Goal: Task Accomplishment & Management: Use online tool/utility

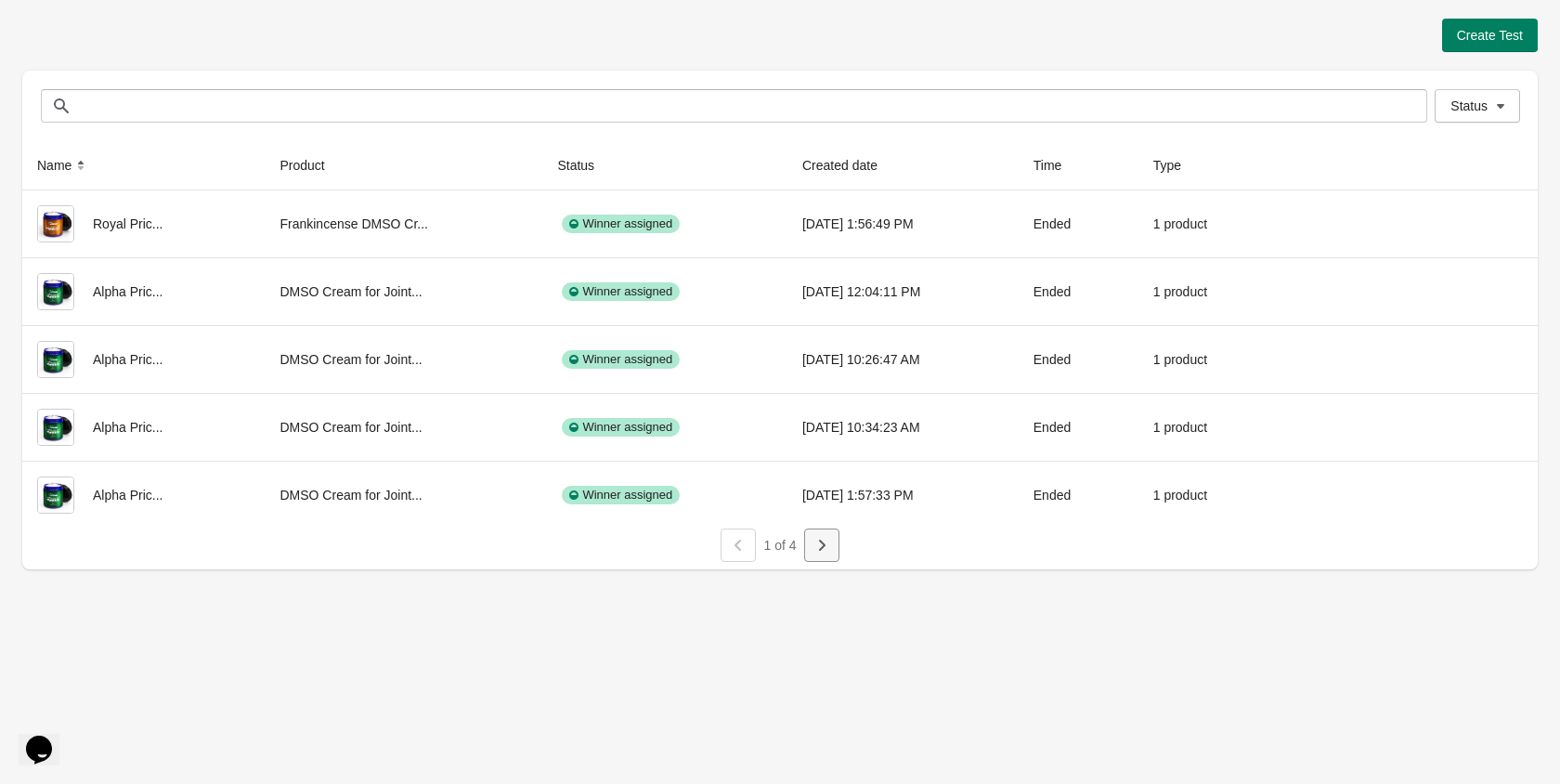
click at [830, 547] on icon "button" at bounding box center [821, 544] width 18 height 18
click at [833, 544] on button "button" at bounding box center [822, 545] width 35 height 34
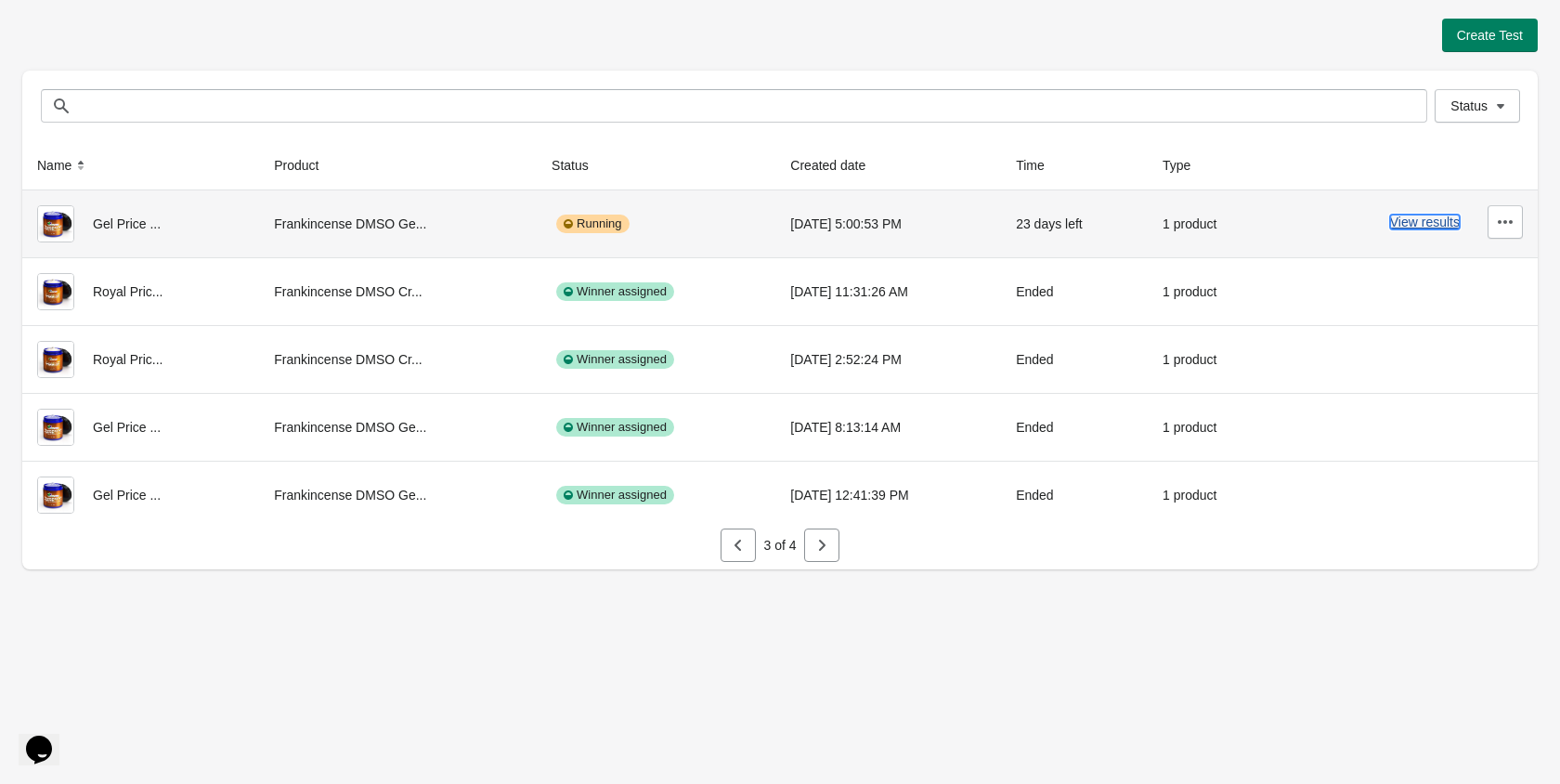
click at [1446, 222] on button "View results" at bounding box center [1425, 222] width 70 height 15
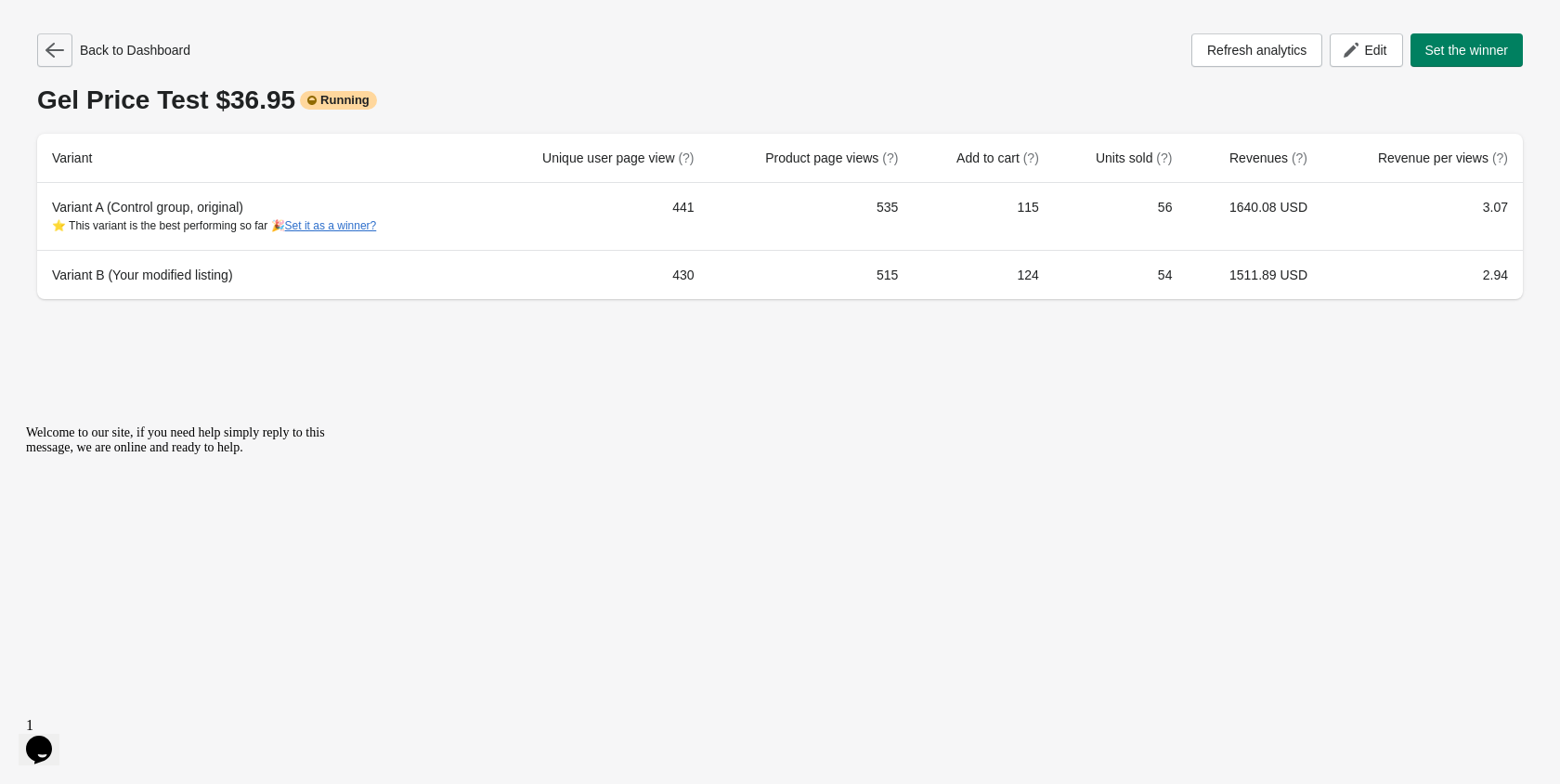
click at [62, 57] on icon "button" at bounding box center [54, 49] width 18 height 18
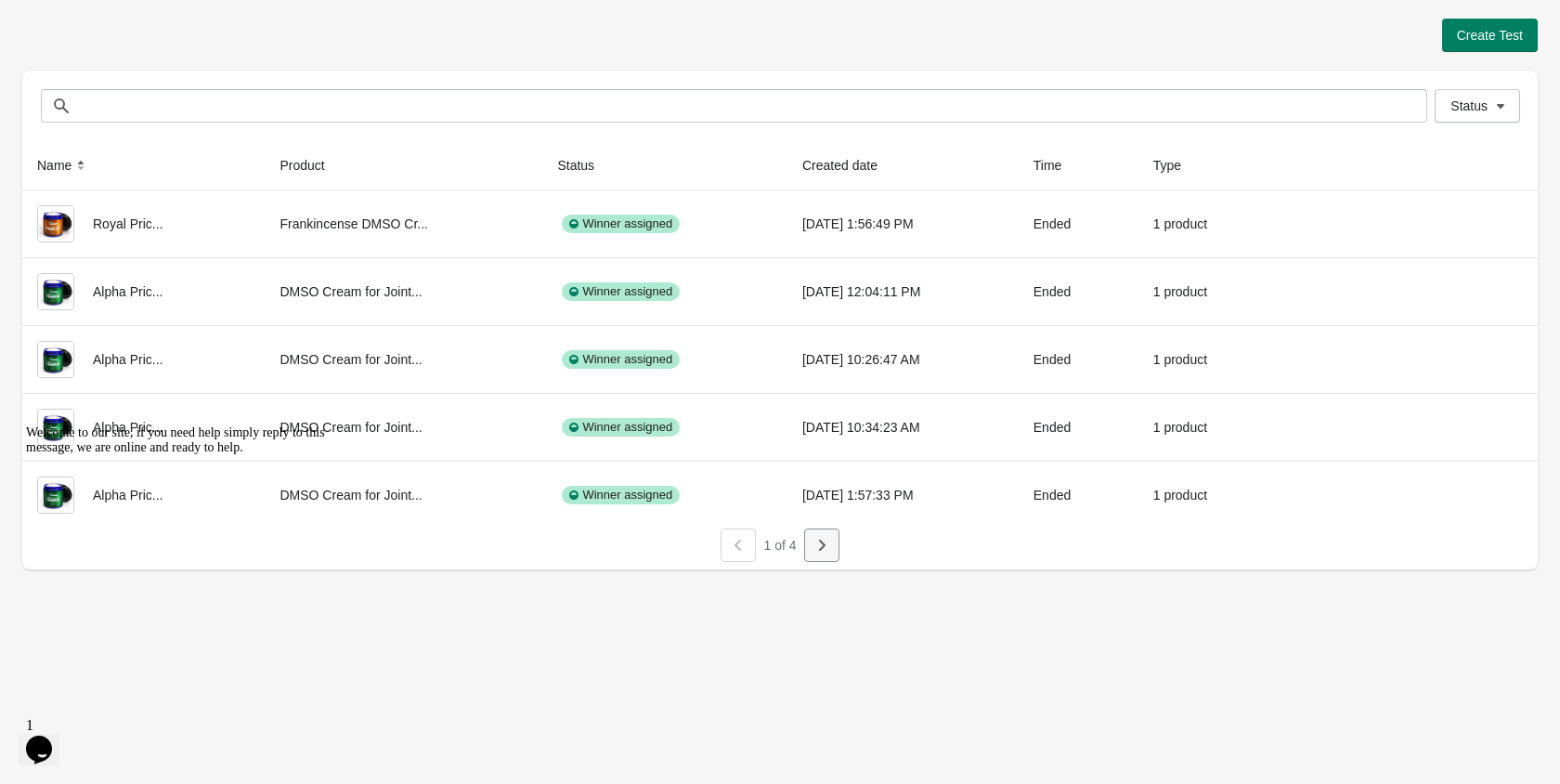
click at [807, 543] on button "button" at bounding box center [822, 545] width 35 height 34
click at [830, 557] on button "button" at bounding box center [822, 545] width 35 height 34
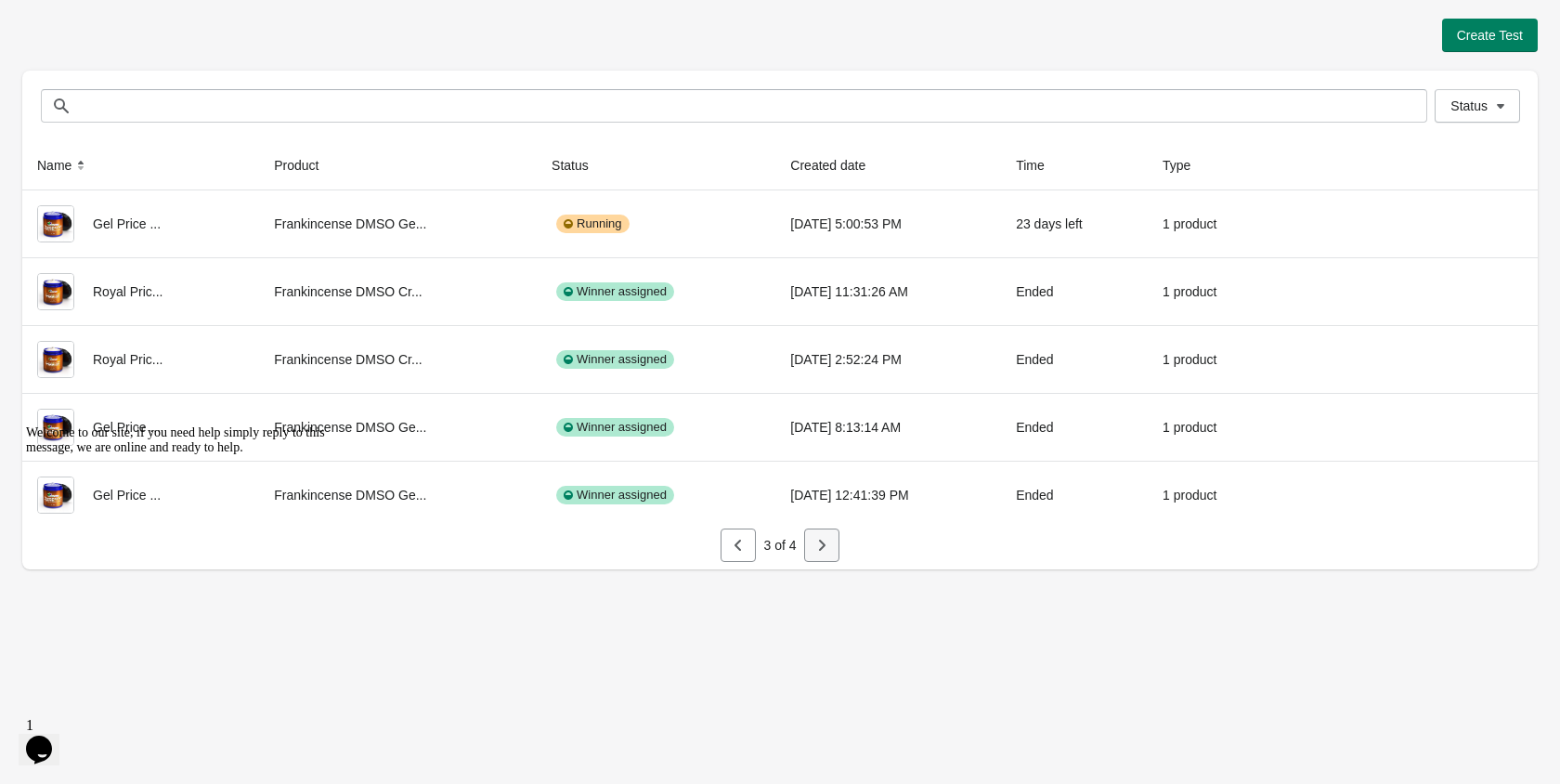
click at [831, 538] on button "button" at bounding box center [822, 545] width 35 height 34
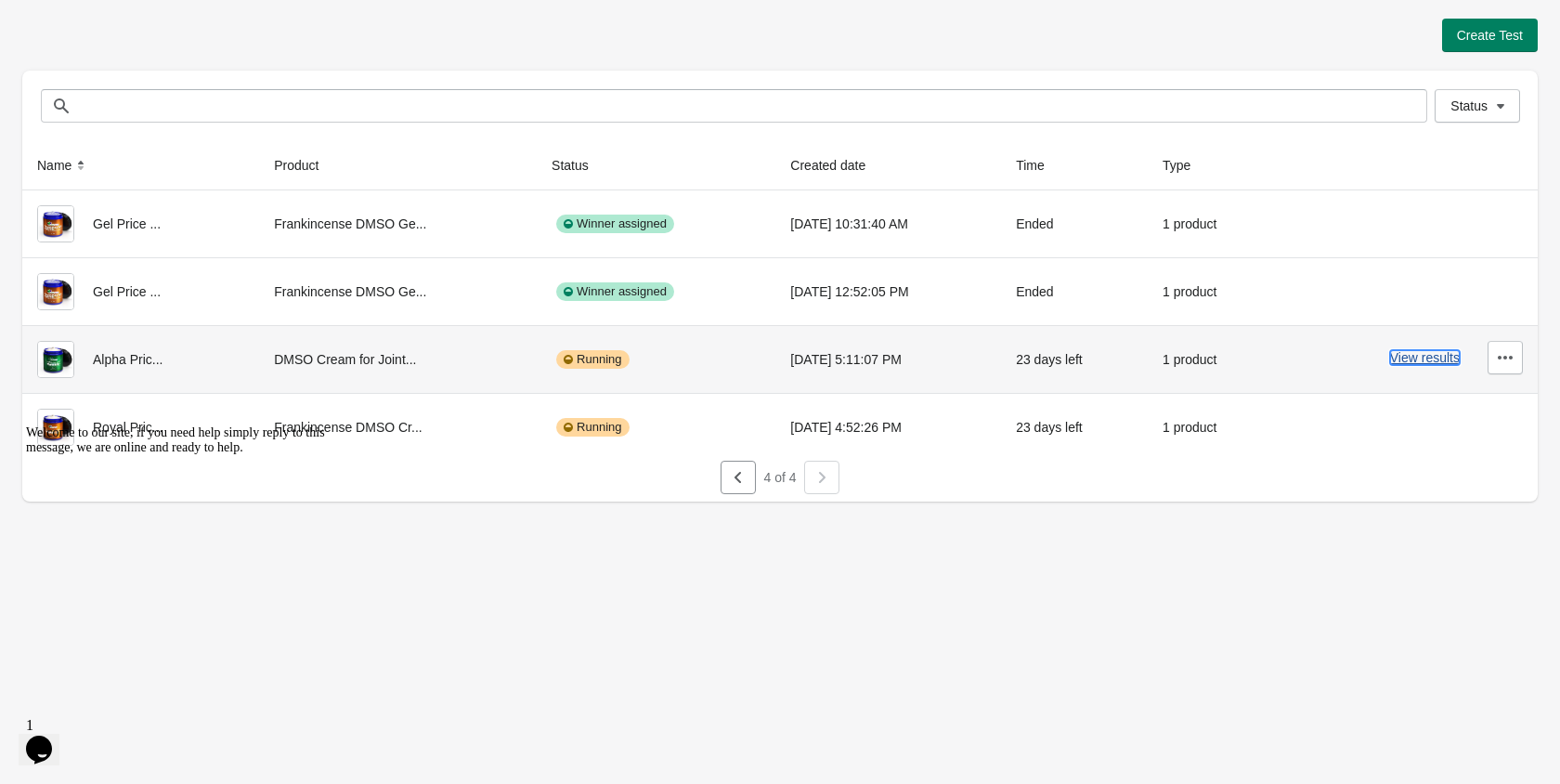
click at [1421, 355] on button "View results" at bounding box center [1425, 357] width 70 height 15
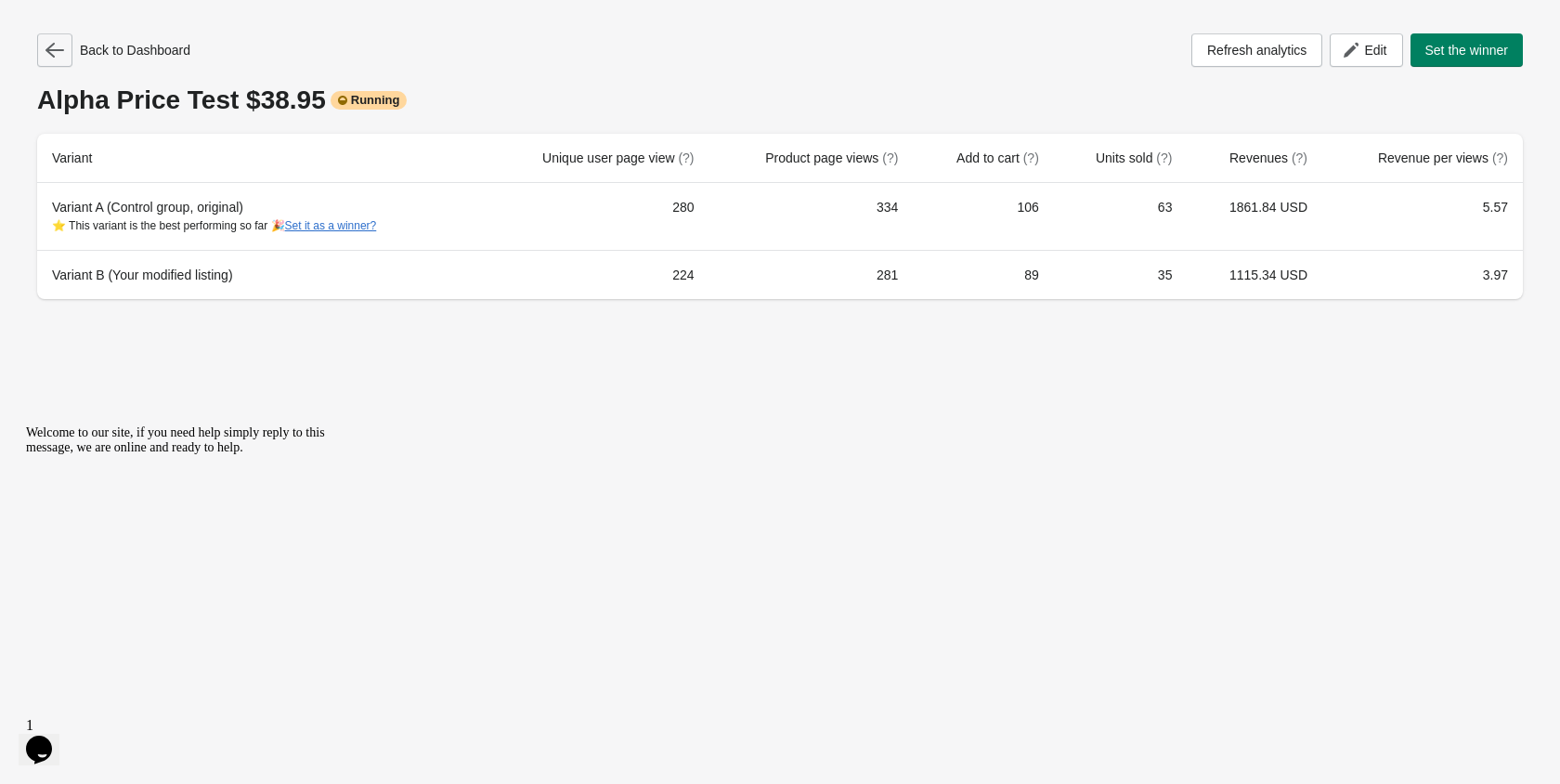
click at [37, 52] on button "button" at bounding box center [54, 50] width 35 height 34
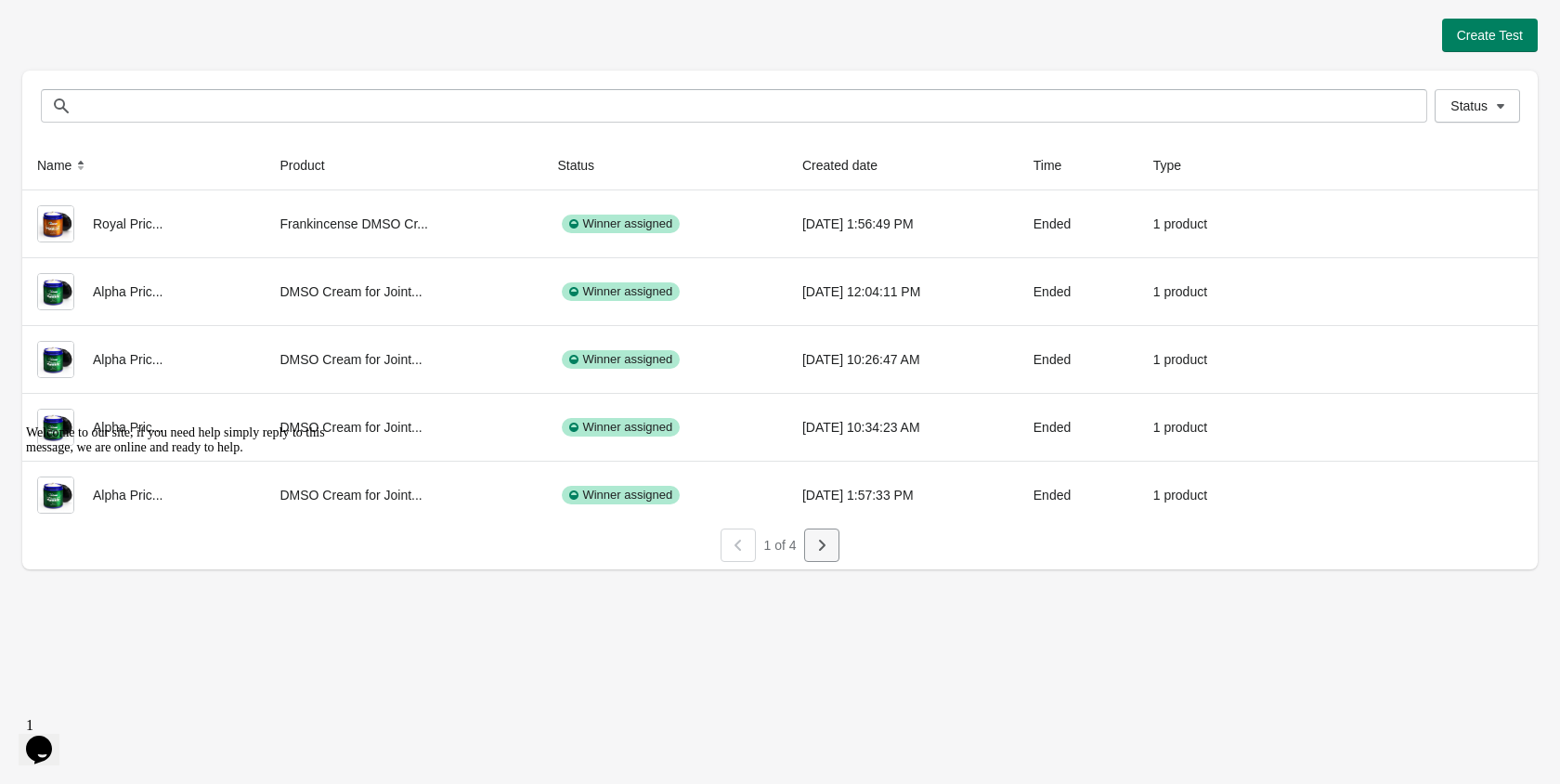
click at [823, 536] on icon "button" at bounding box center [821, 544] width 18 height 18
click at [825, 547] on icon "button" at bounding box center [821, 544] width 18 height 18
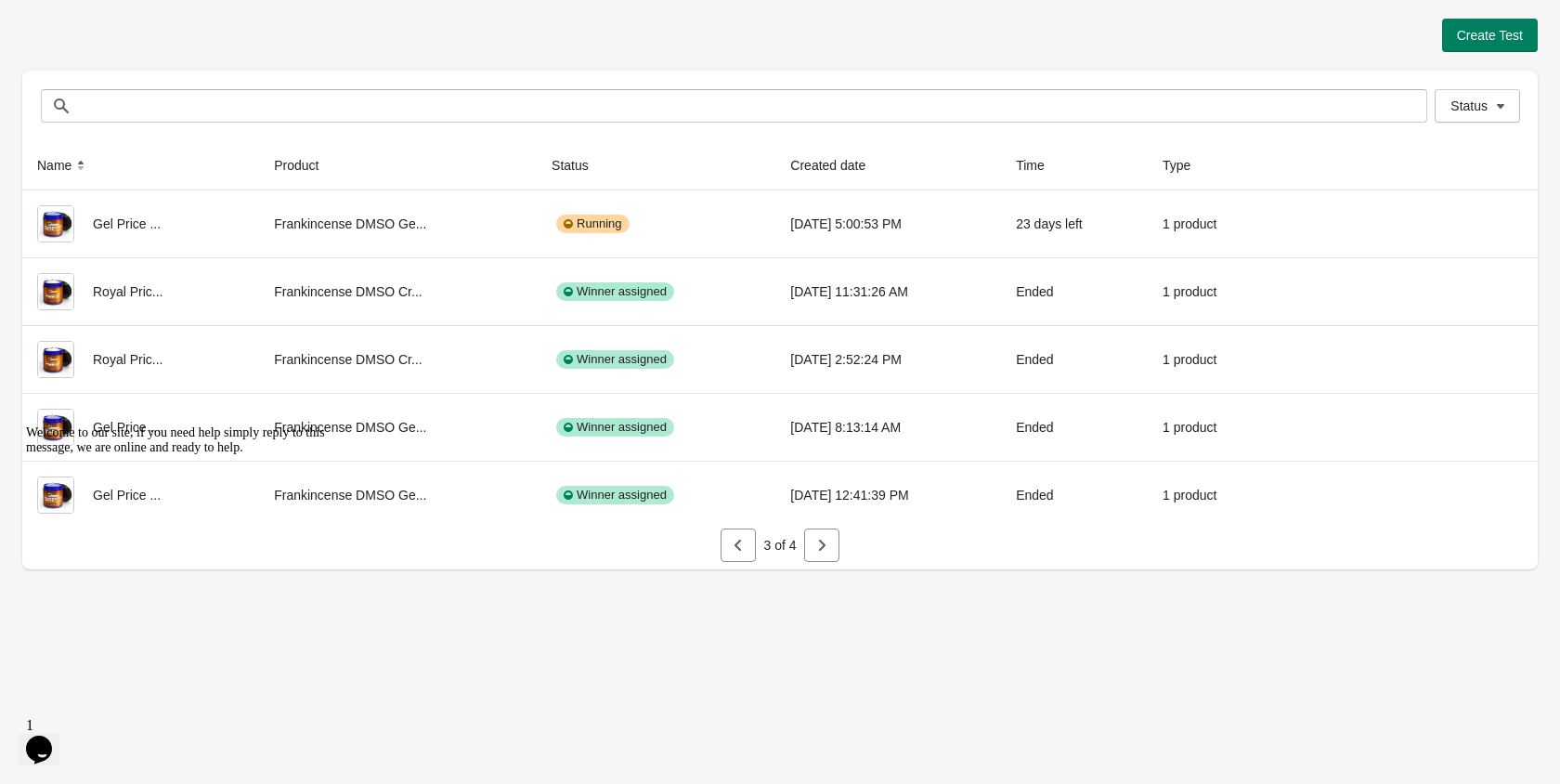
click at [825, 547] on icon "button" at bounding box center [821, 544] width 18 height 18
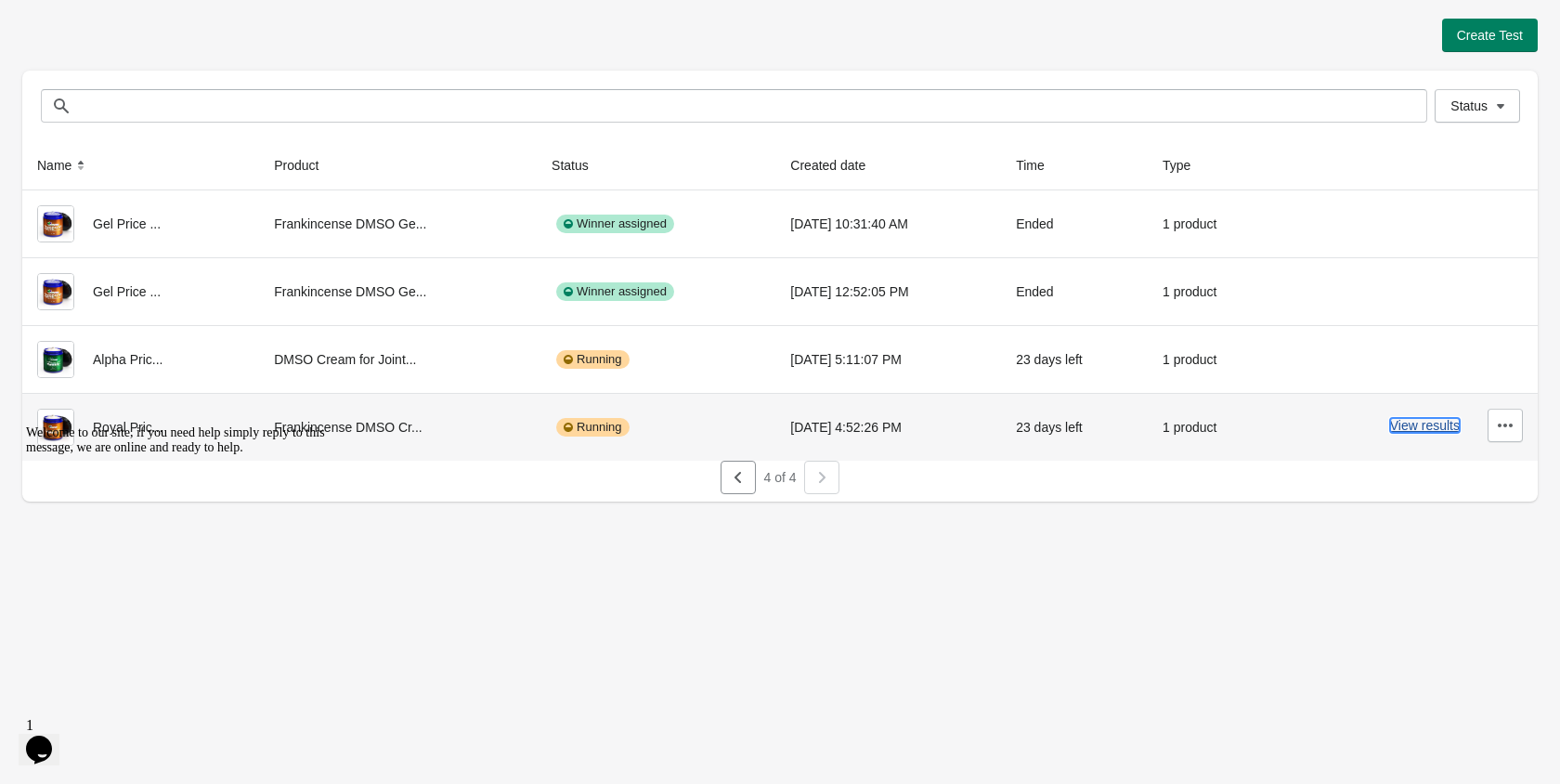
click at [1407, 433] on button "View results" at bounding box center [1425, 425] width 70 height 15
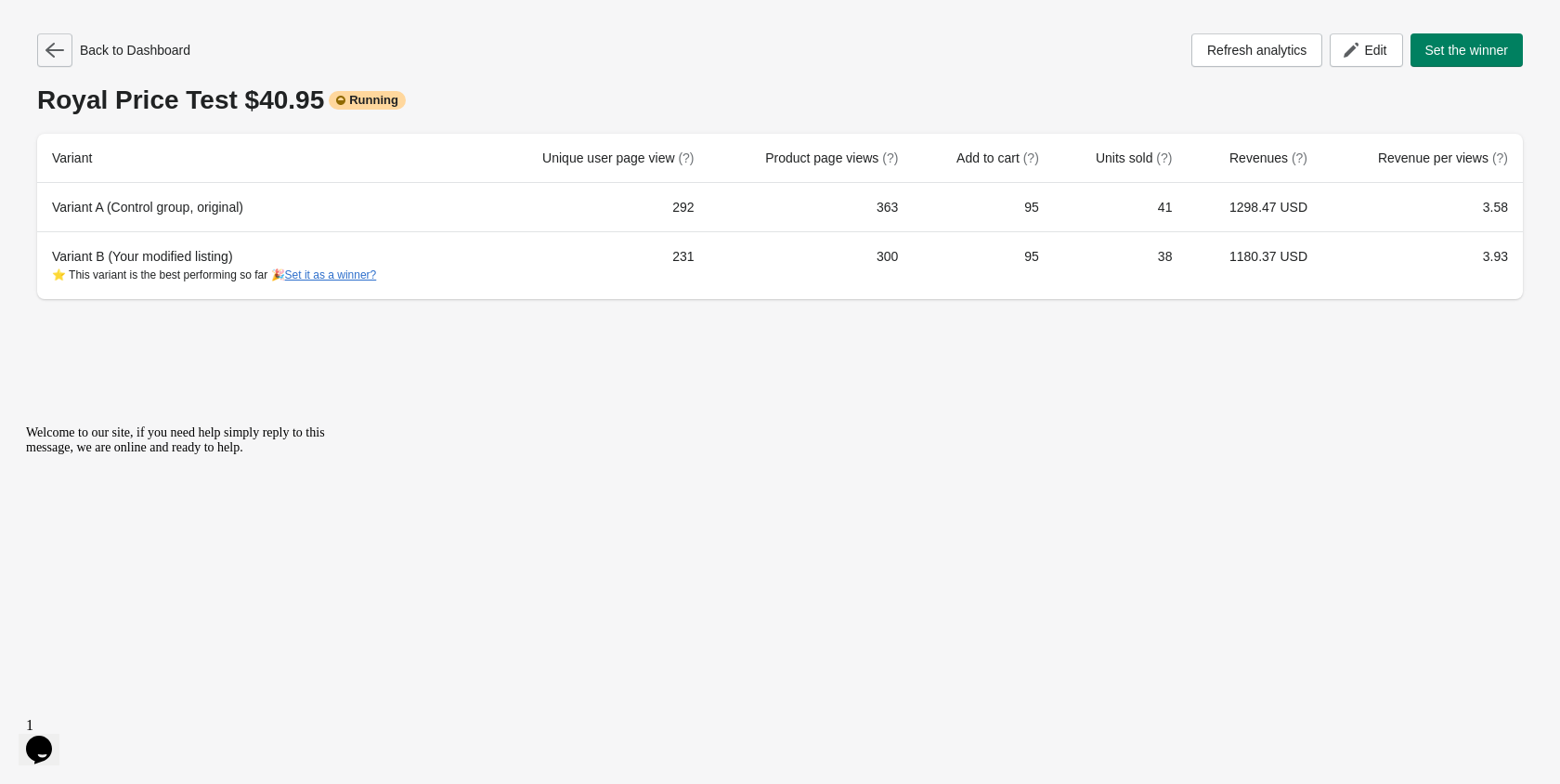
click at [49, 52] on icon "button" at bounding box center [54, 49] width 18 height 15
